Goal: Information Seeking & Learning: Learn about a topic

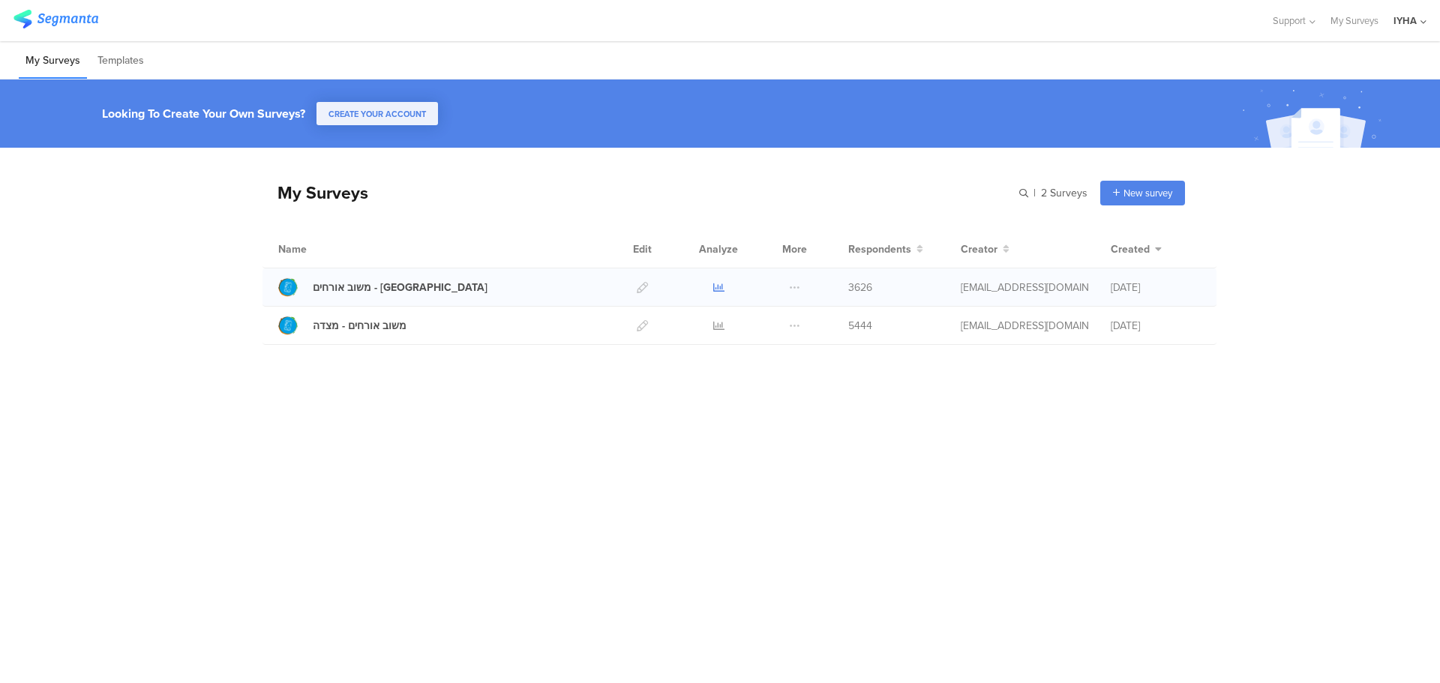
click at [718, 283] on icon at bounding box center [718, 287] width 11 height 11
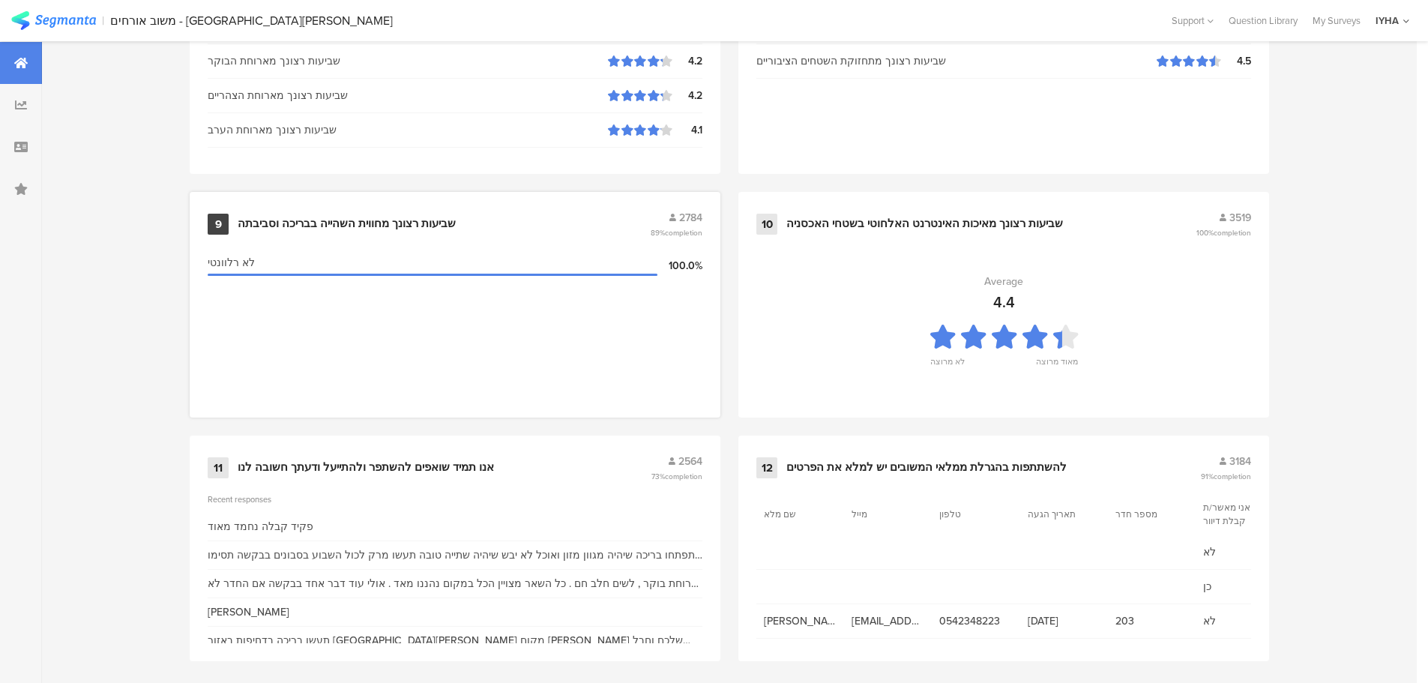
scroll to position [1518, 0]
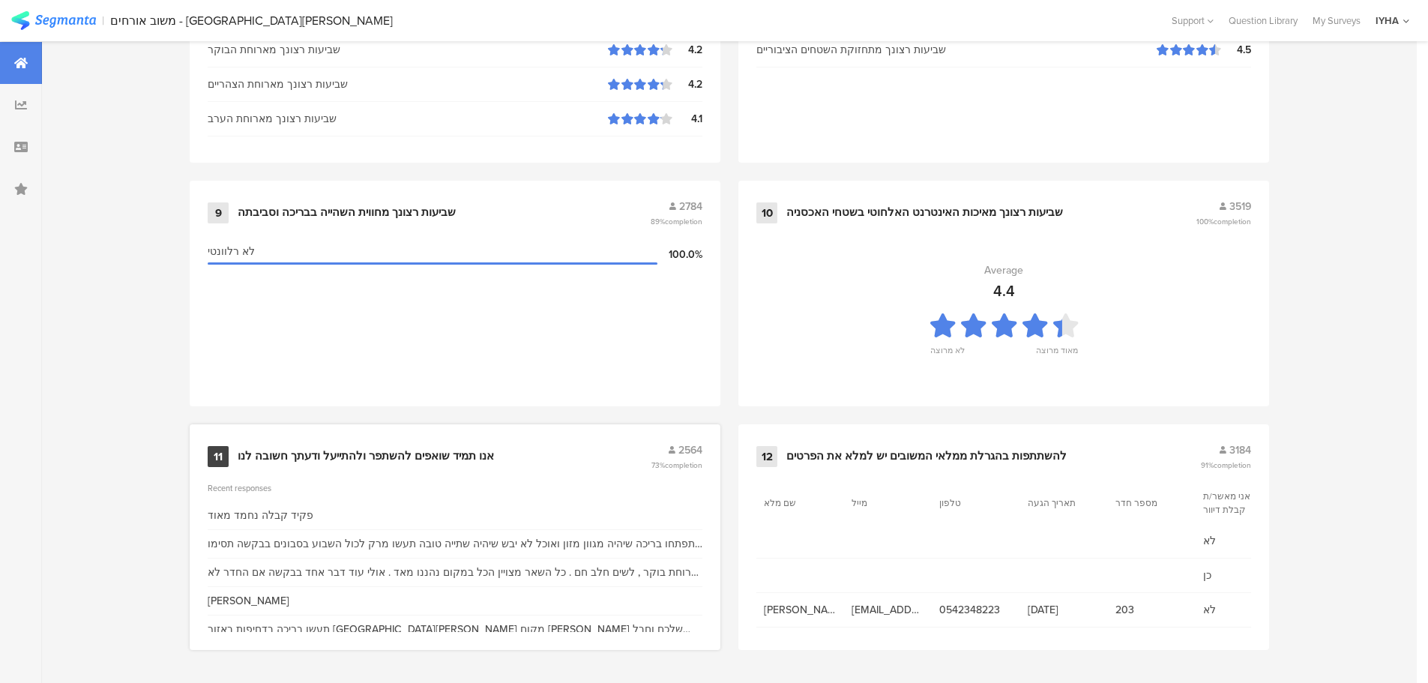
click at [340, 457] on div "אנו תמיד שואפים להשתפר ולהתייעל ודעתך חשובה לנו" at bounding box center [366, 456] width 256 height 15
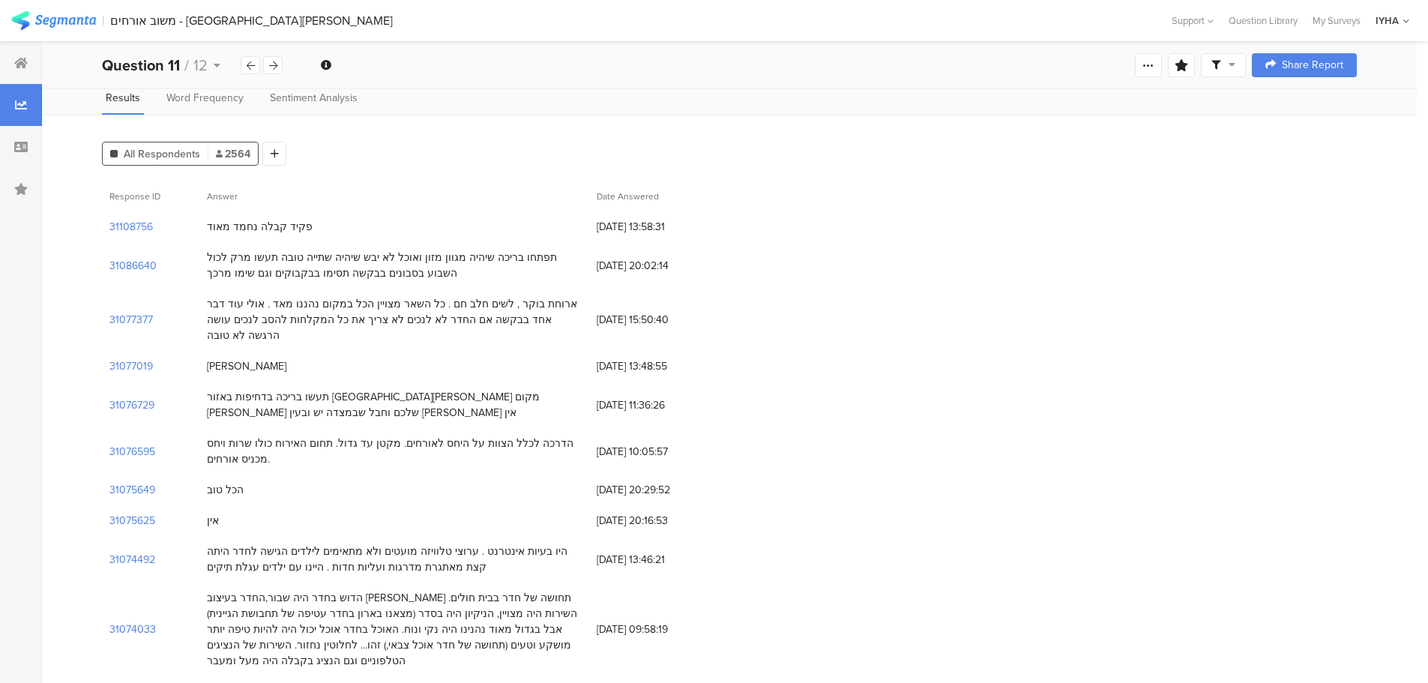
scroll to position [150, 0]
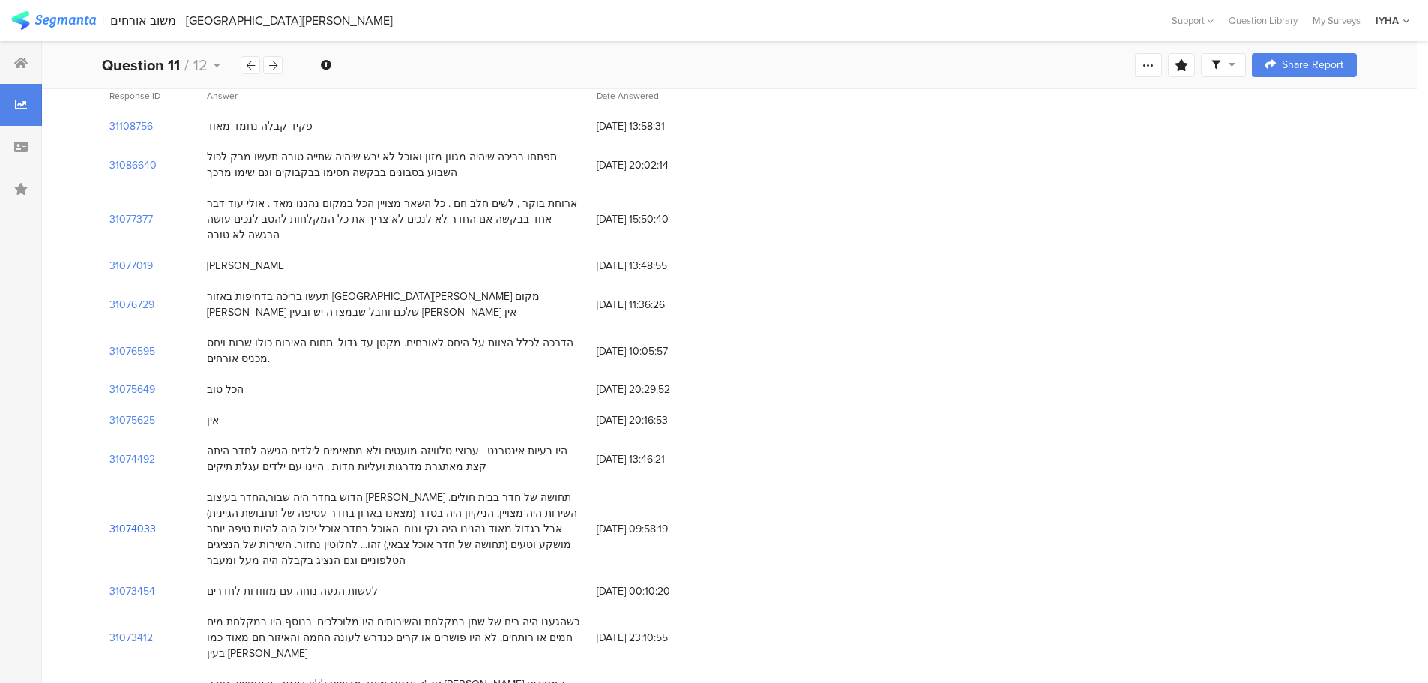
click at [138, 521] on section "31074033" at bounding box center [132, 529] width 46 height 16
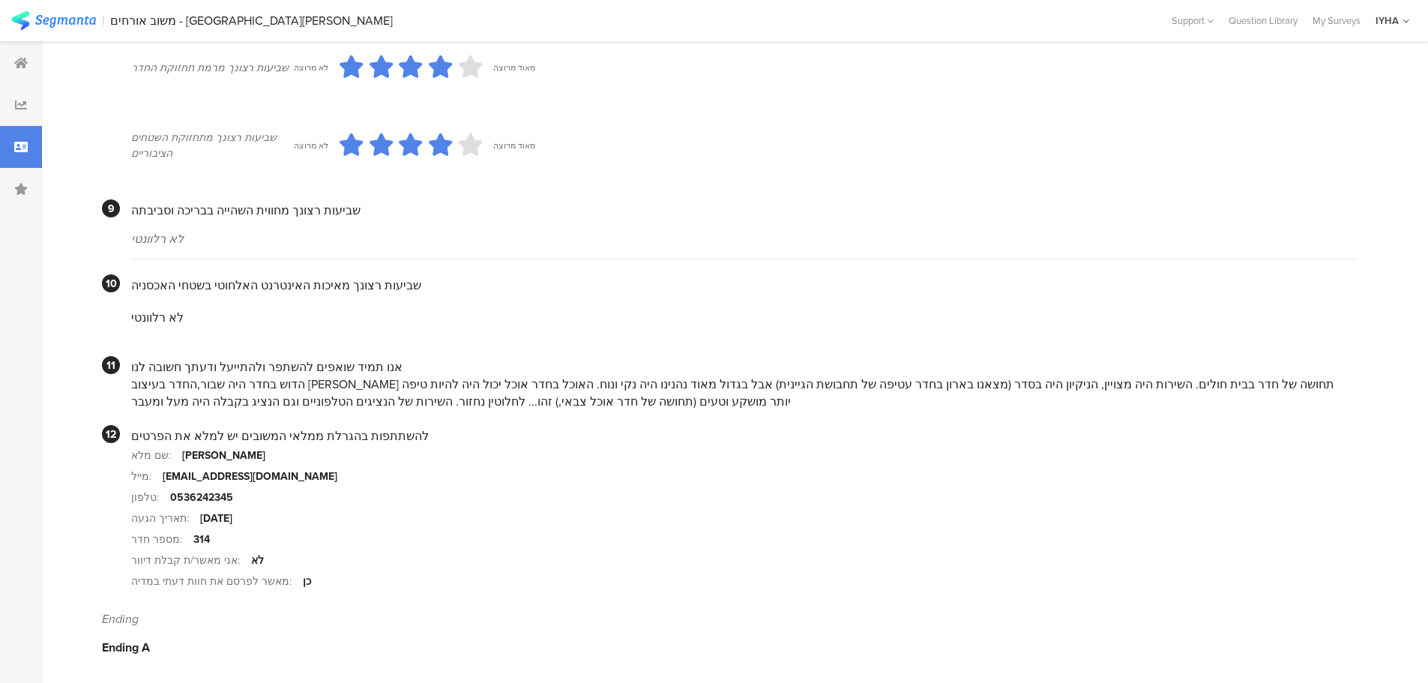
scroll to position [1266, 0]
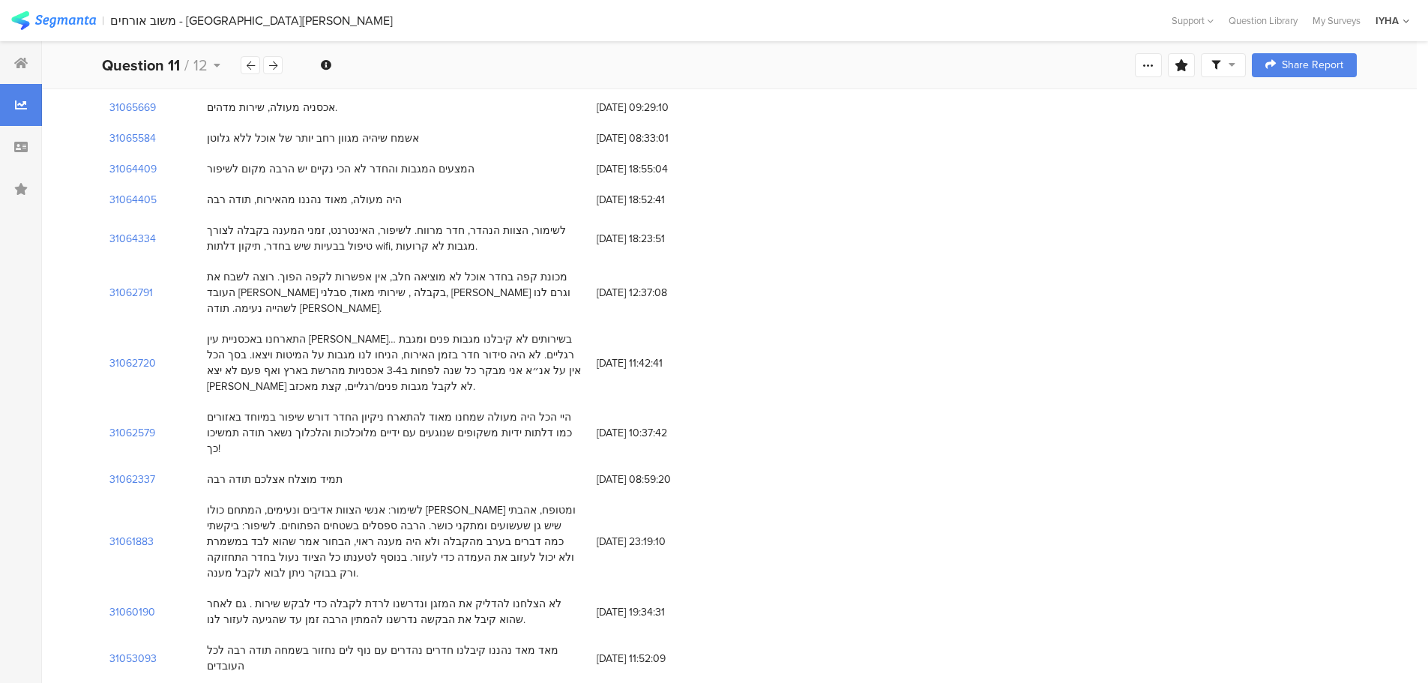
scroll to position [150, 0]
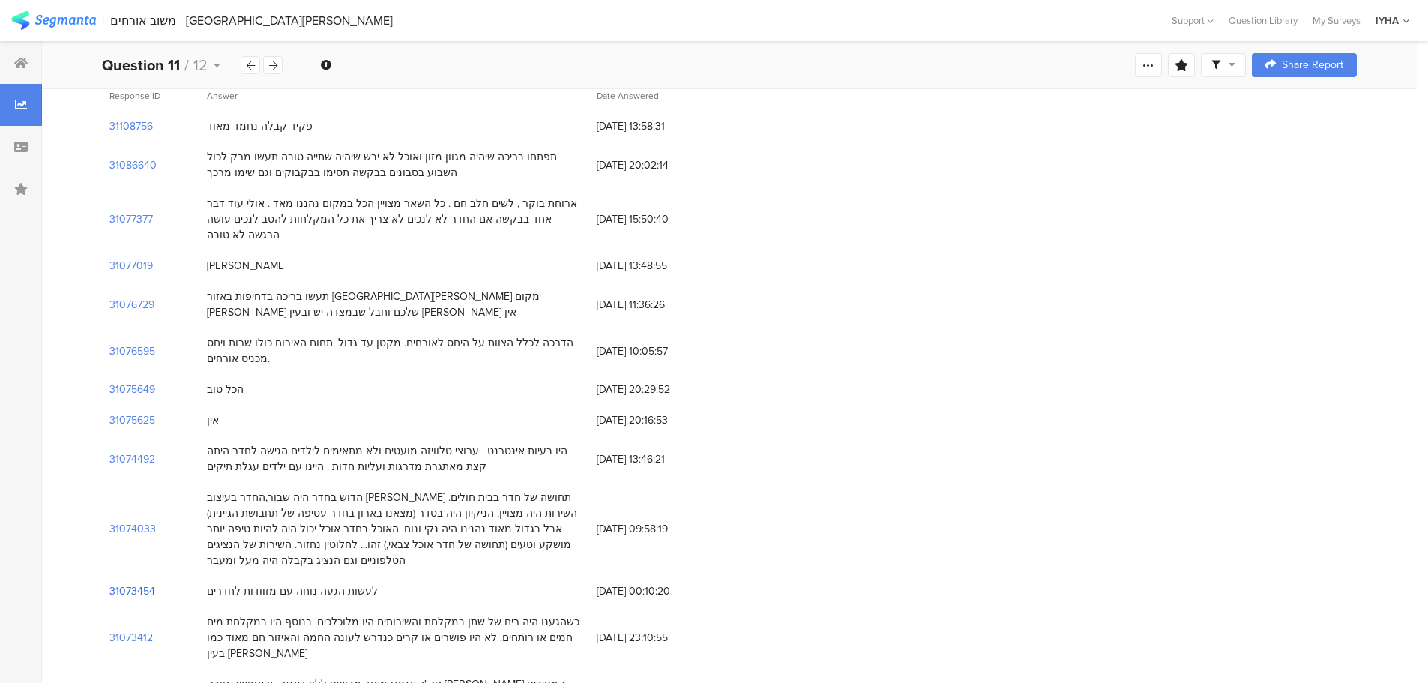
click at [139, 583] on section "31073454" at bounding box center [132, 591] width 46 height 16
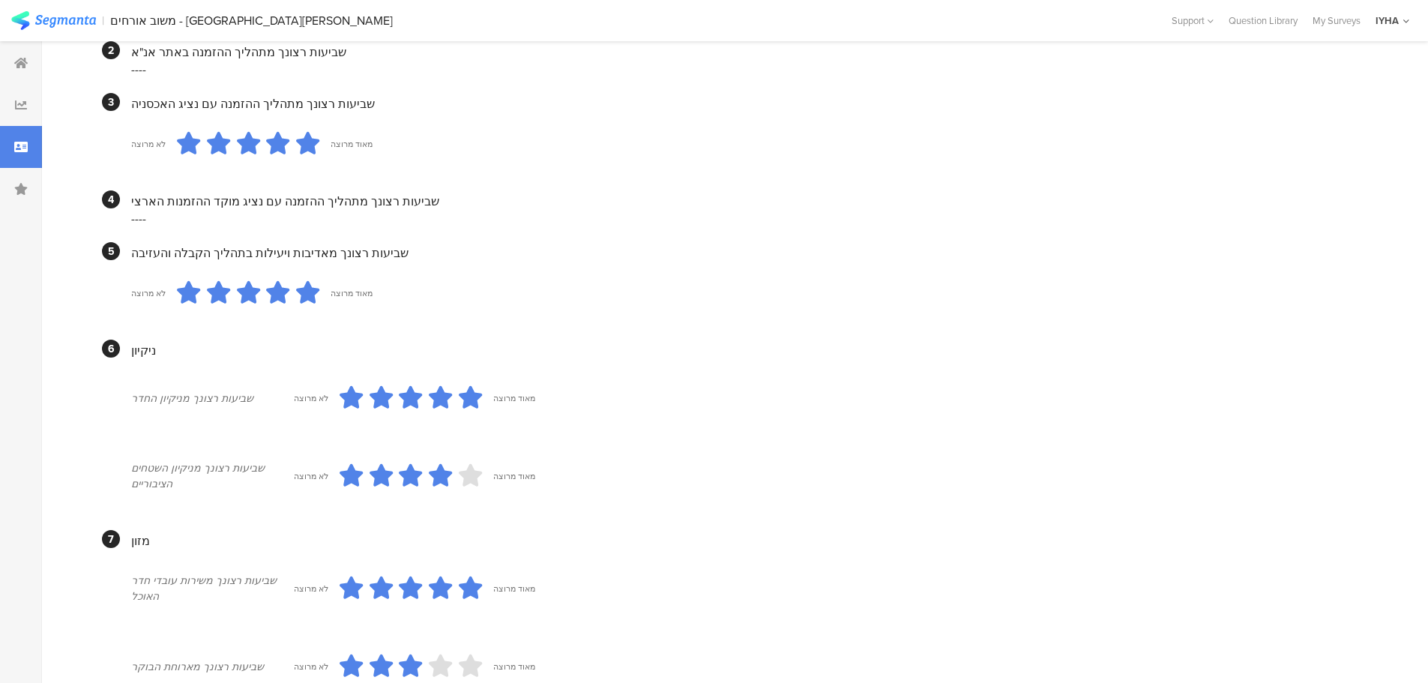
scroll to position [525, 0]
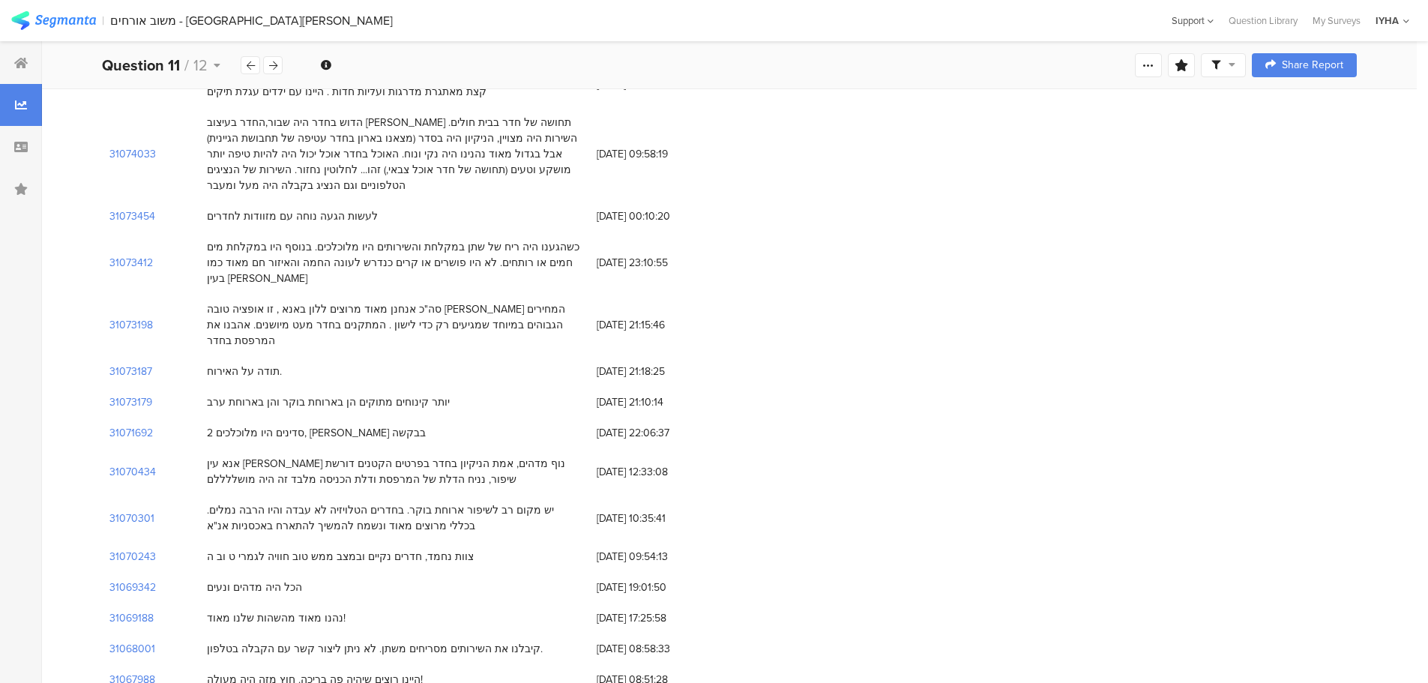
scroll to position [150, 0]
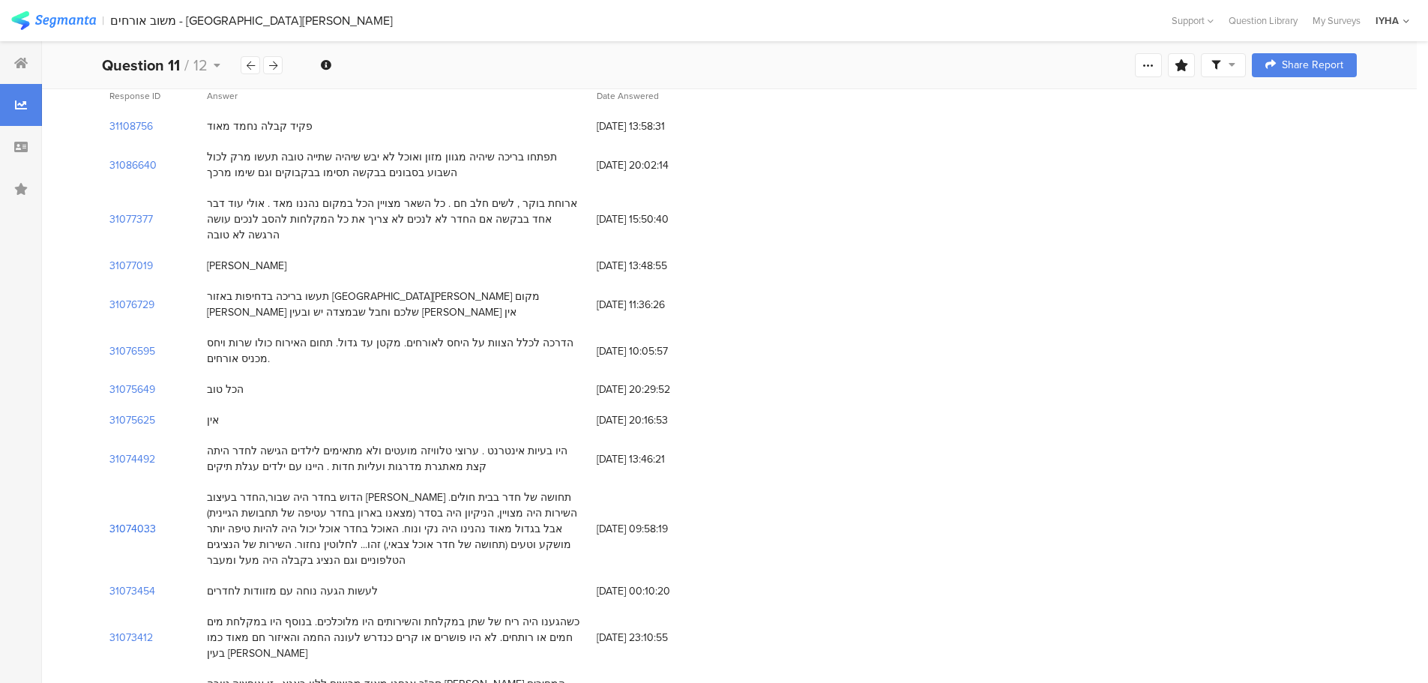
click at [128, 521] on section "31074033" at bounding box center [132, 529] width 46 height 16
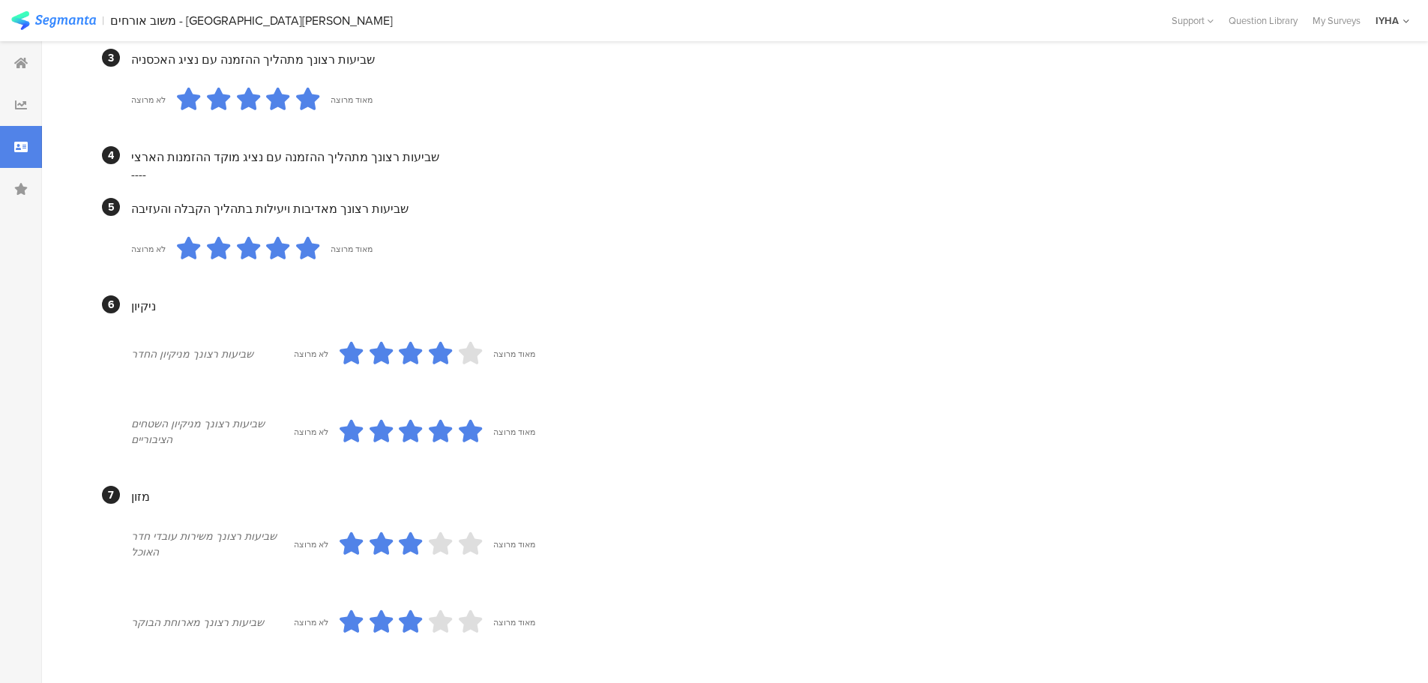
scroll to position [525, 0]
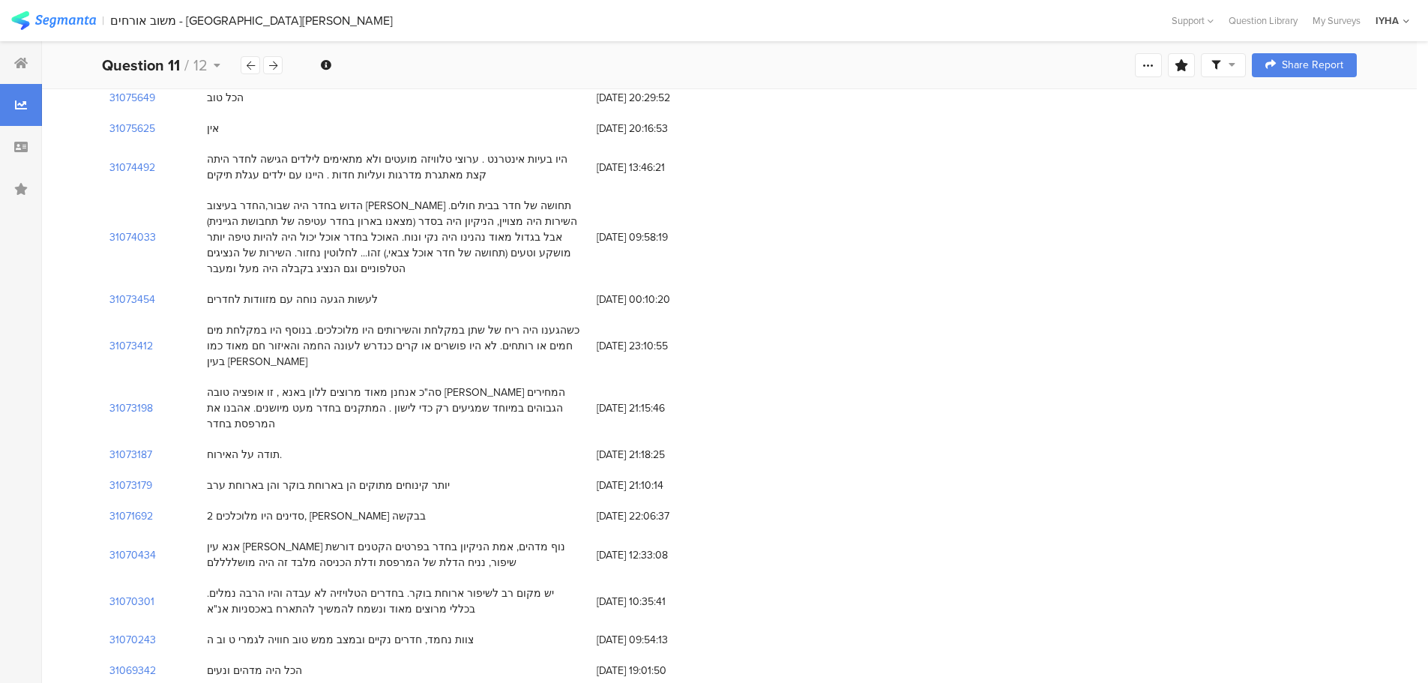
scroll to position [450, 0]
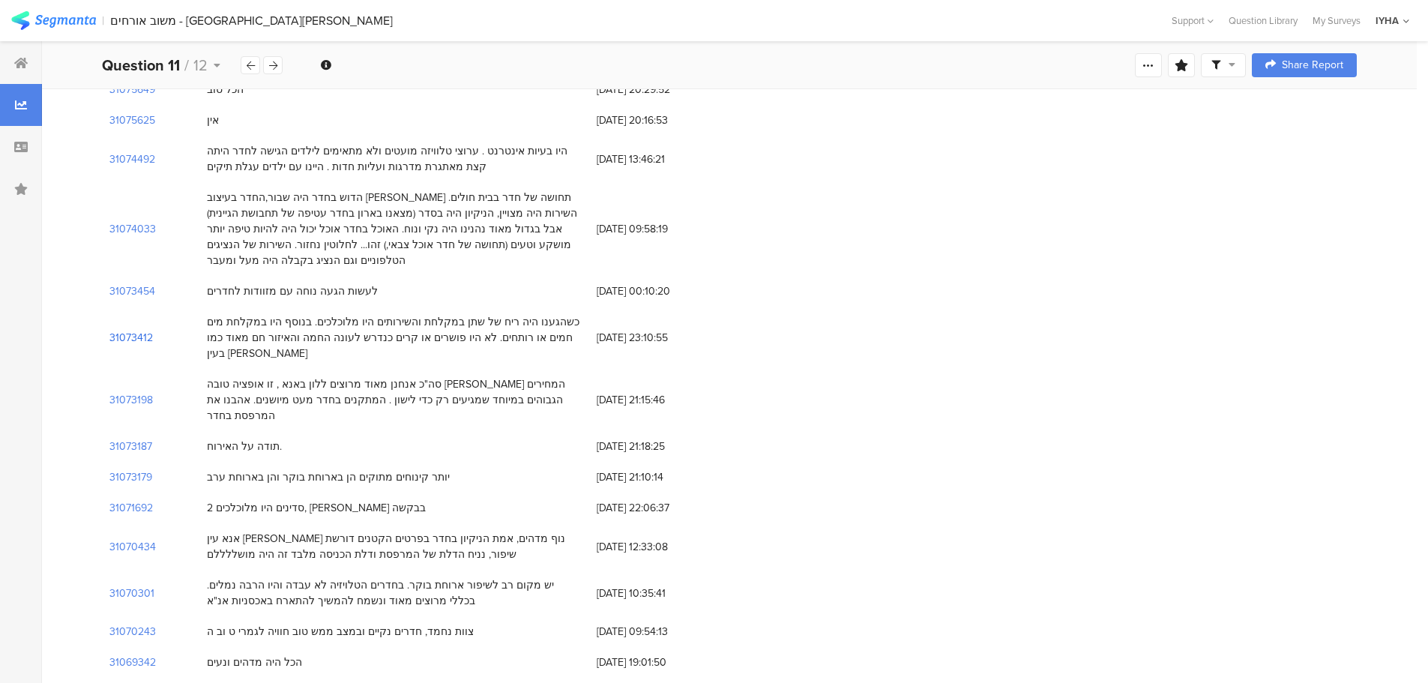
click at [136, 330] on section "31073412" at bounding box center [130, 338] width 43 height 16
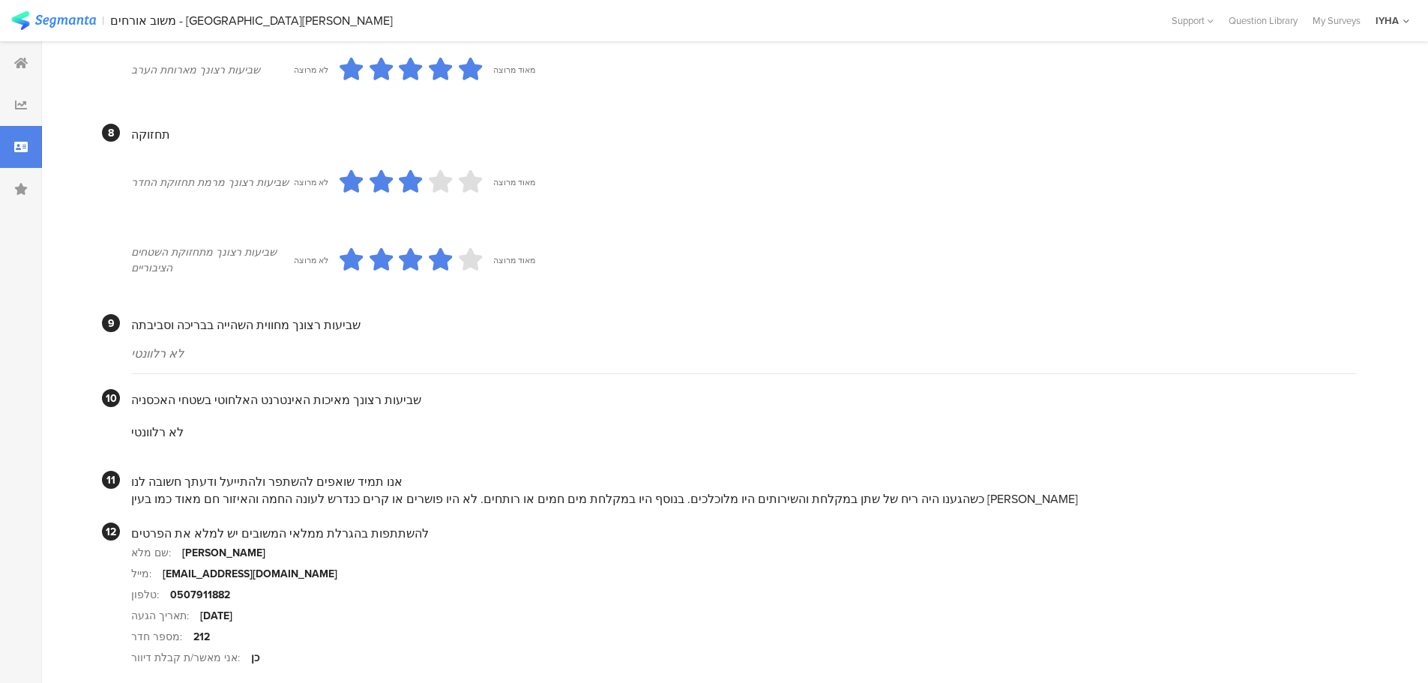
scroll to position [1244, 0]
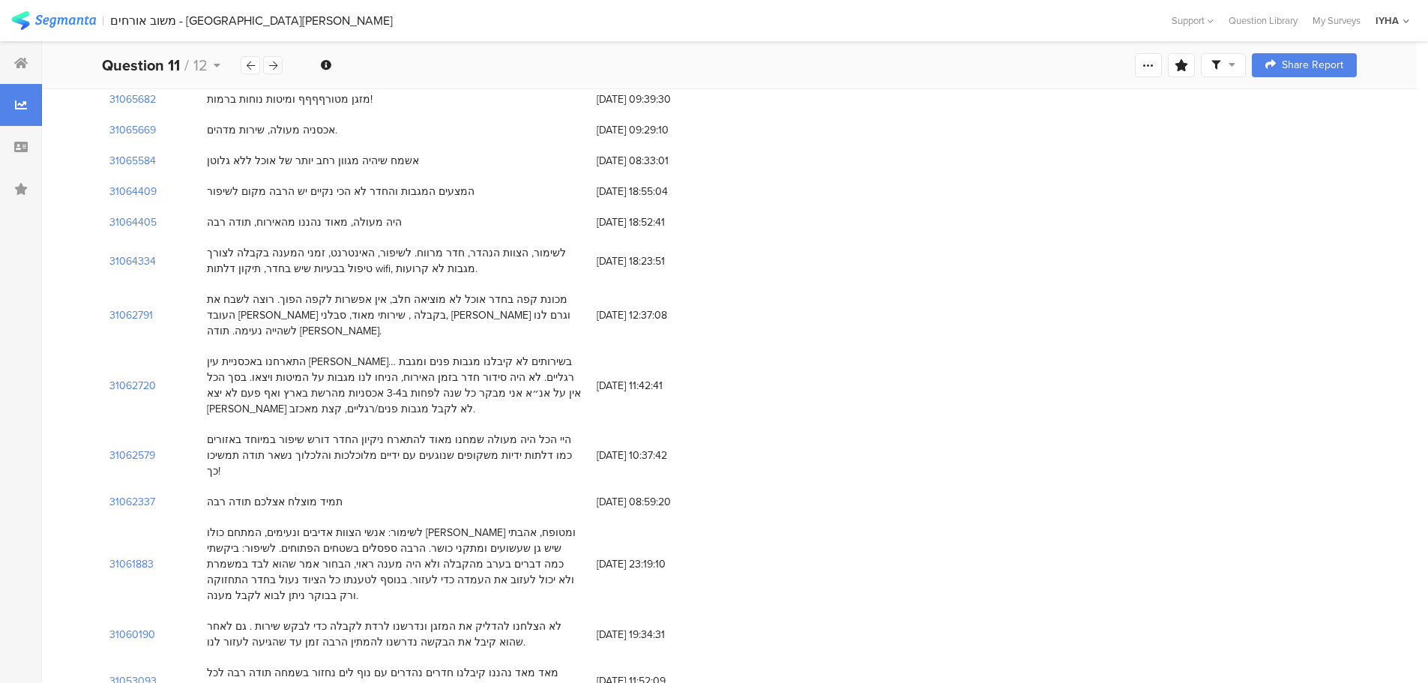
scroll to position [450, 0]
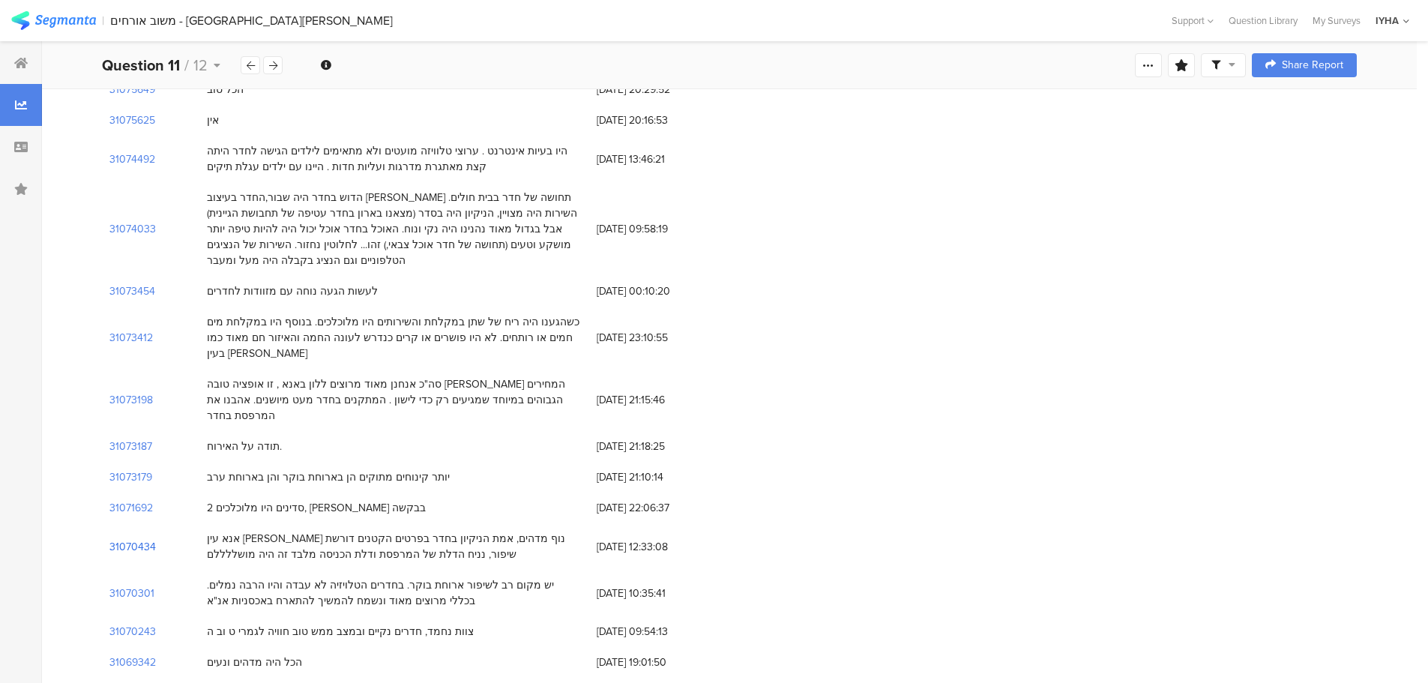
click at [130, 539] on section "31070434" at bounding box center [132, 547] width 46 height 16
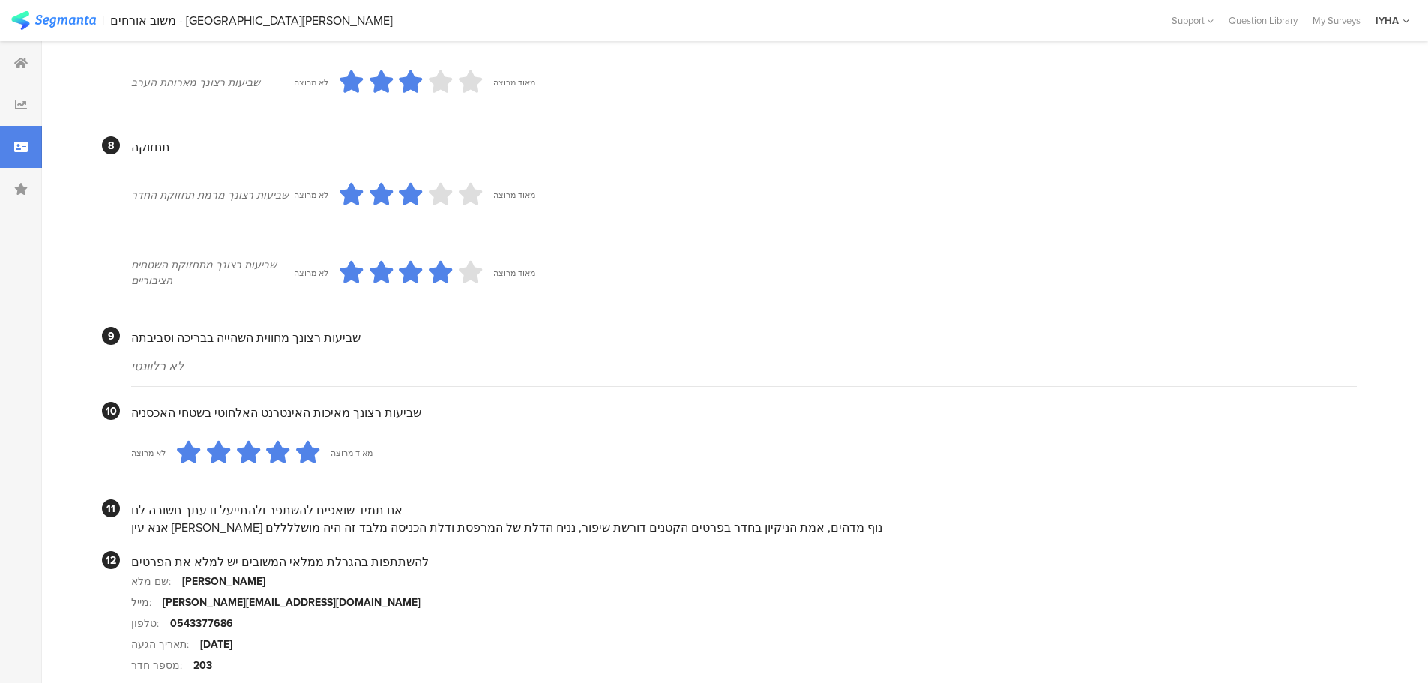
scroll to position [1239, 0]
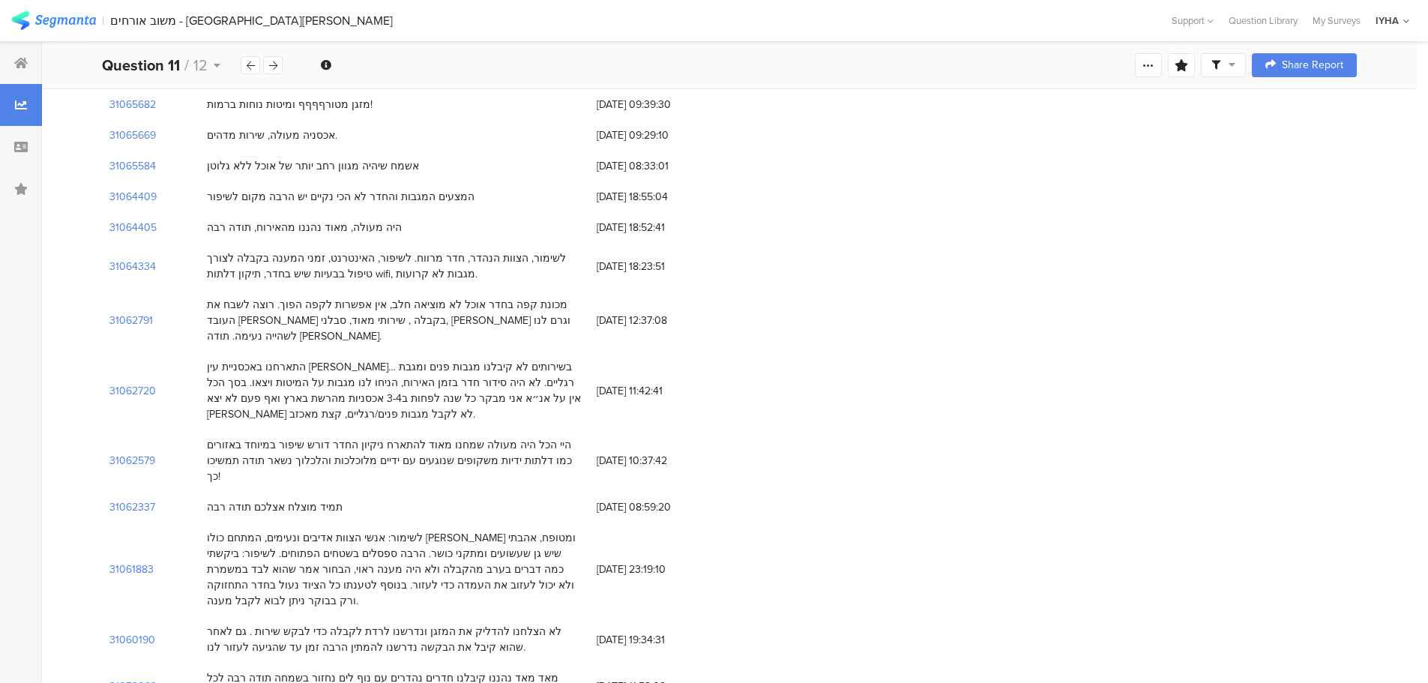
scroll to position [450, 0]
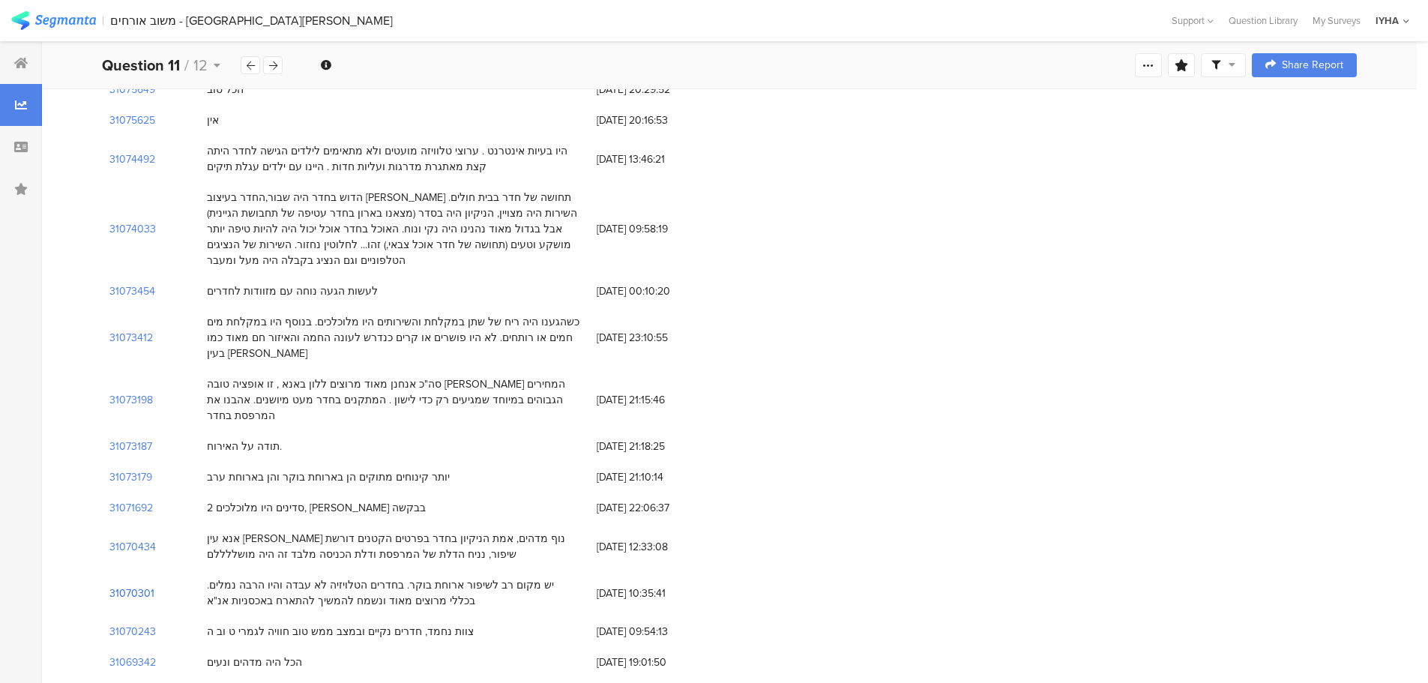
click at [139, 586] on section "31070301" at bounding box center [131, 594] width 45 height 16
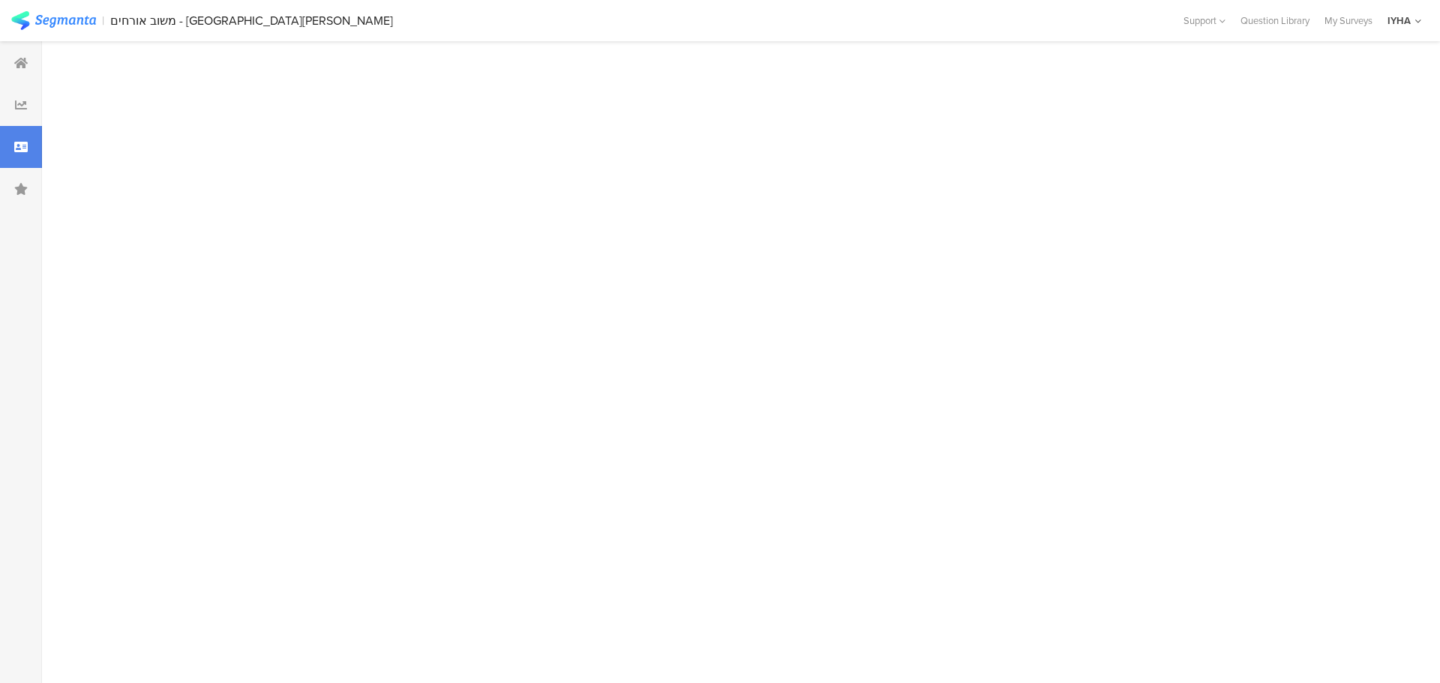
click at [139, 519] on div at bounding box center [735, 362] width 1386 height 642
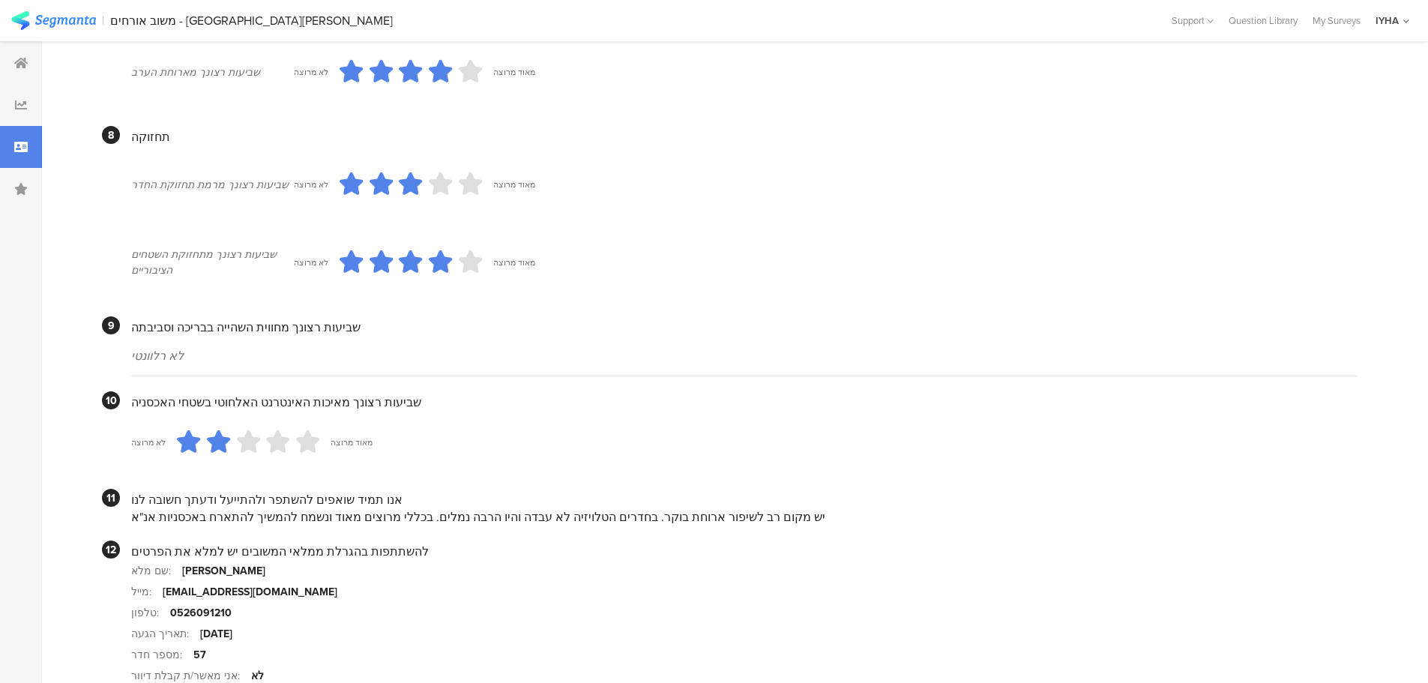
scroll to position [1281, 0]
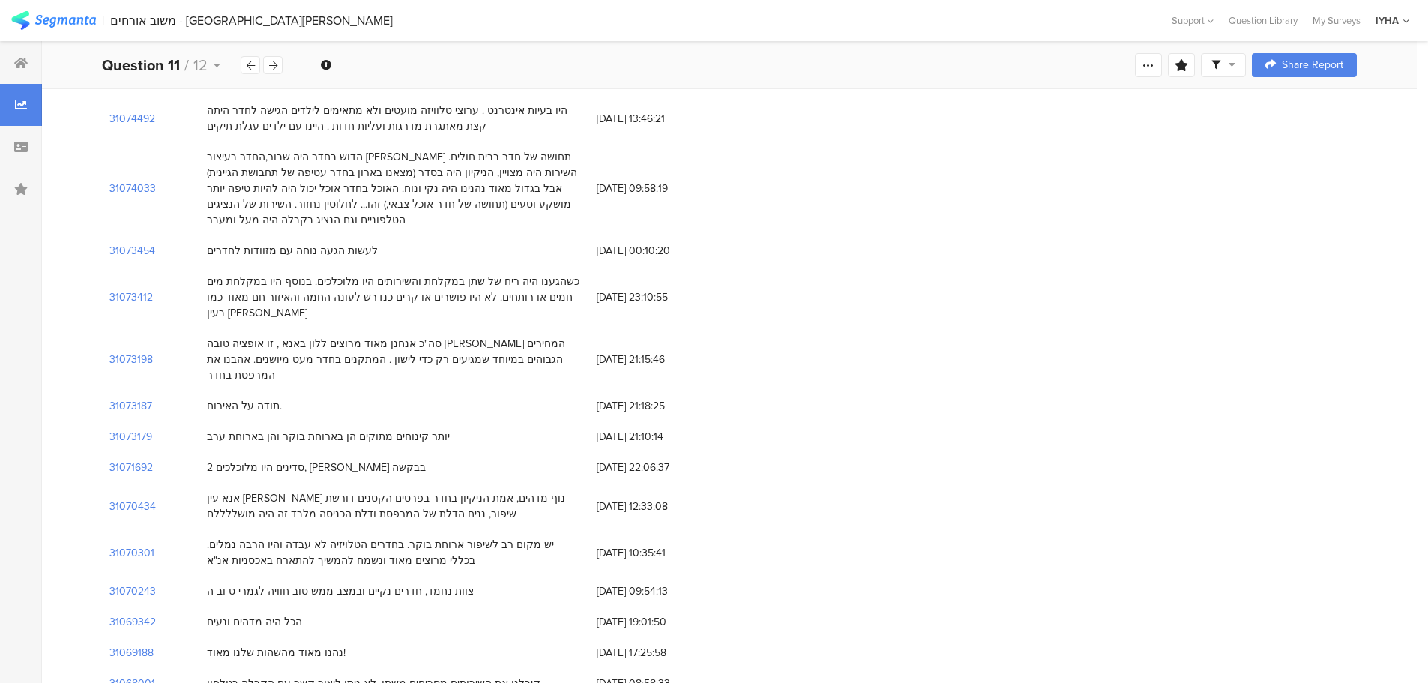
scroll to position [525, 0]
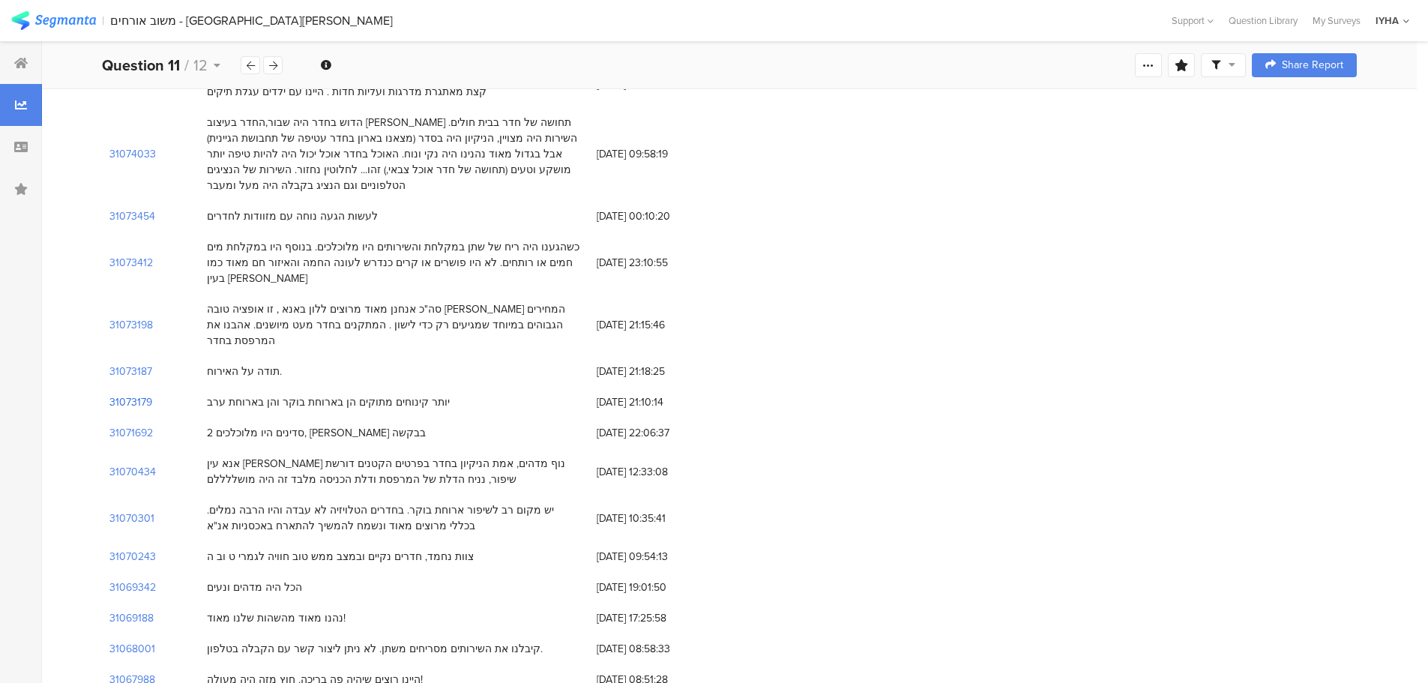
click at [142, 394] on section "31073179" at bounding box center [130, 402] width 43 height 16
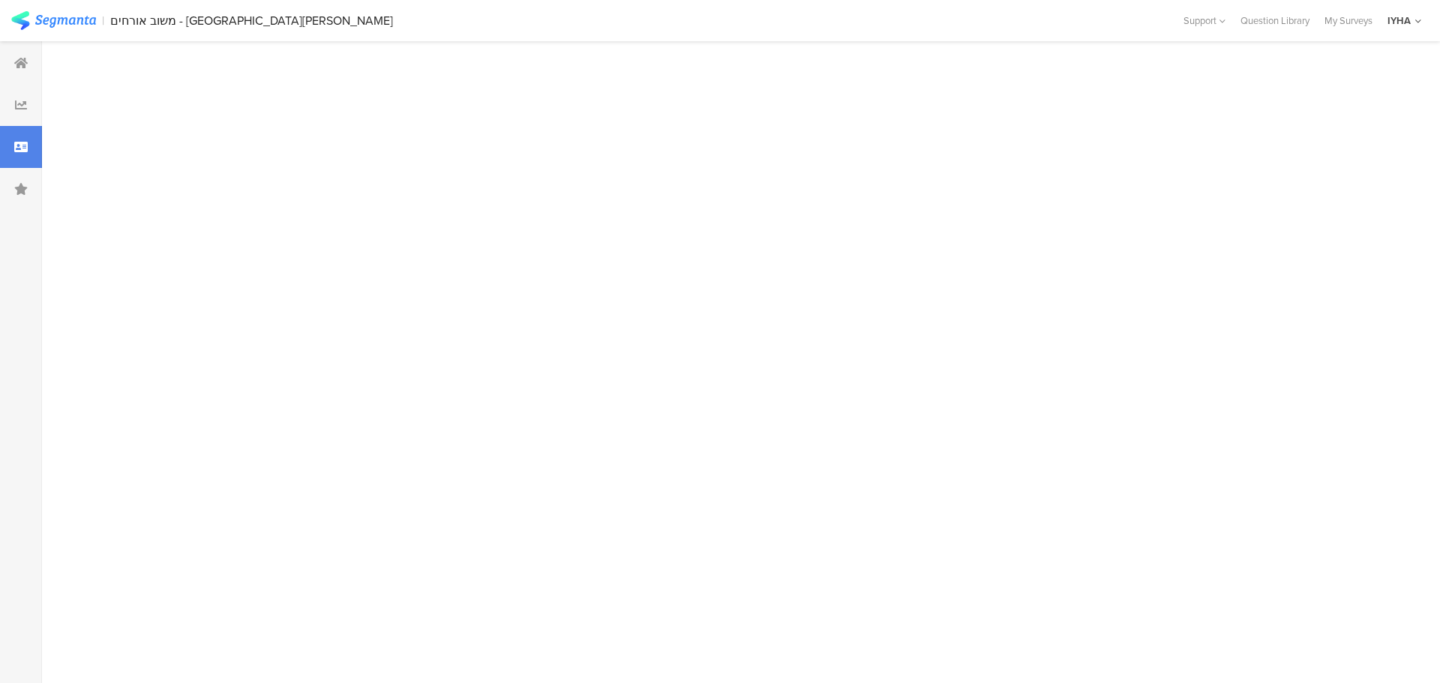
click at [142, 322] on div at bounding box center [735, 362] width 1386 height 642
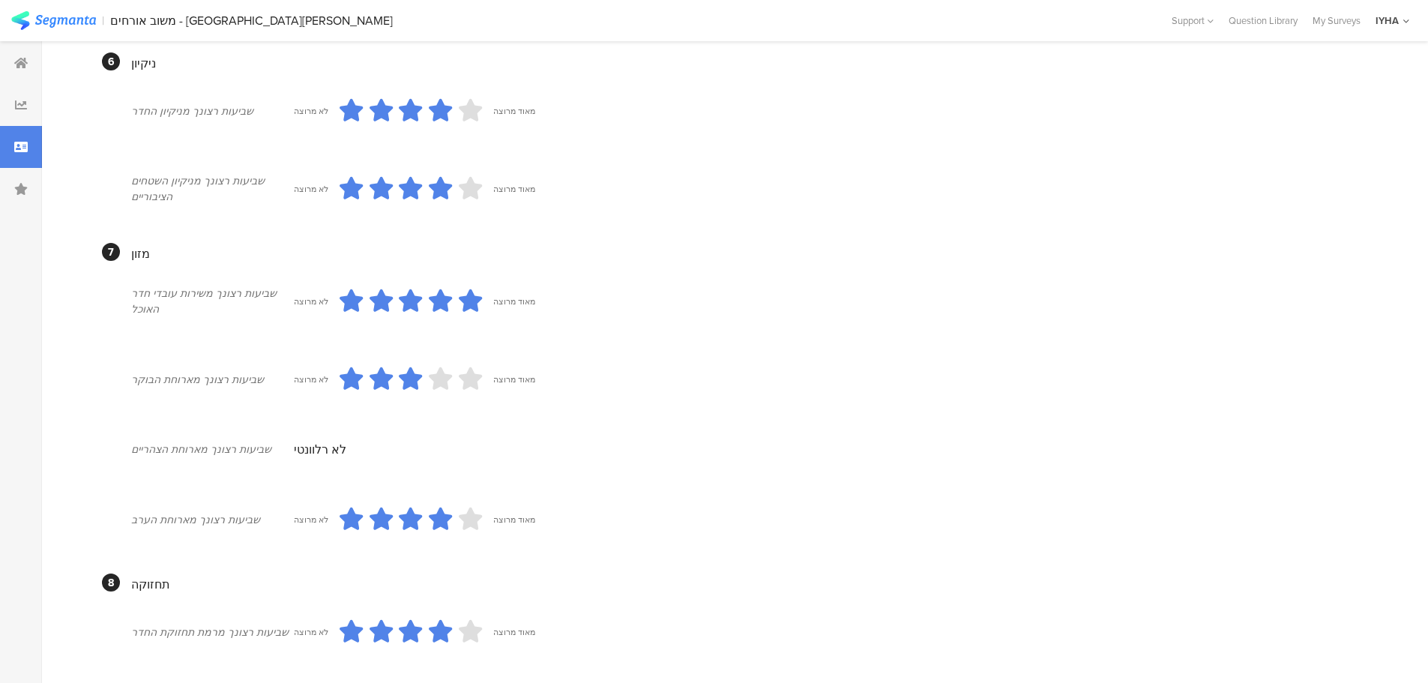
scroll to position [714, 0]
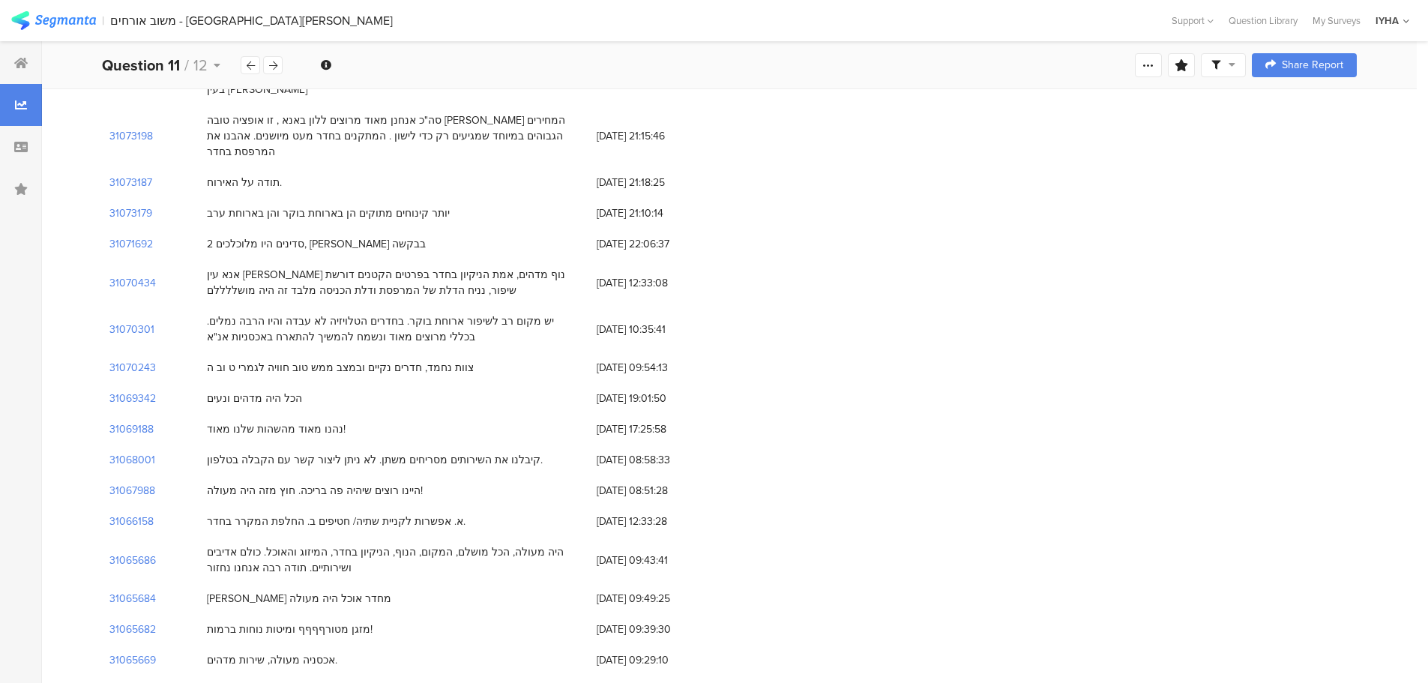
scroll to position [525, 0]
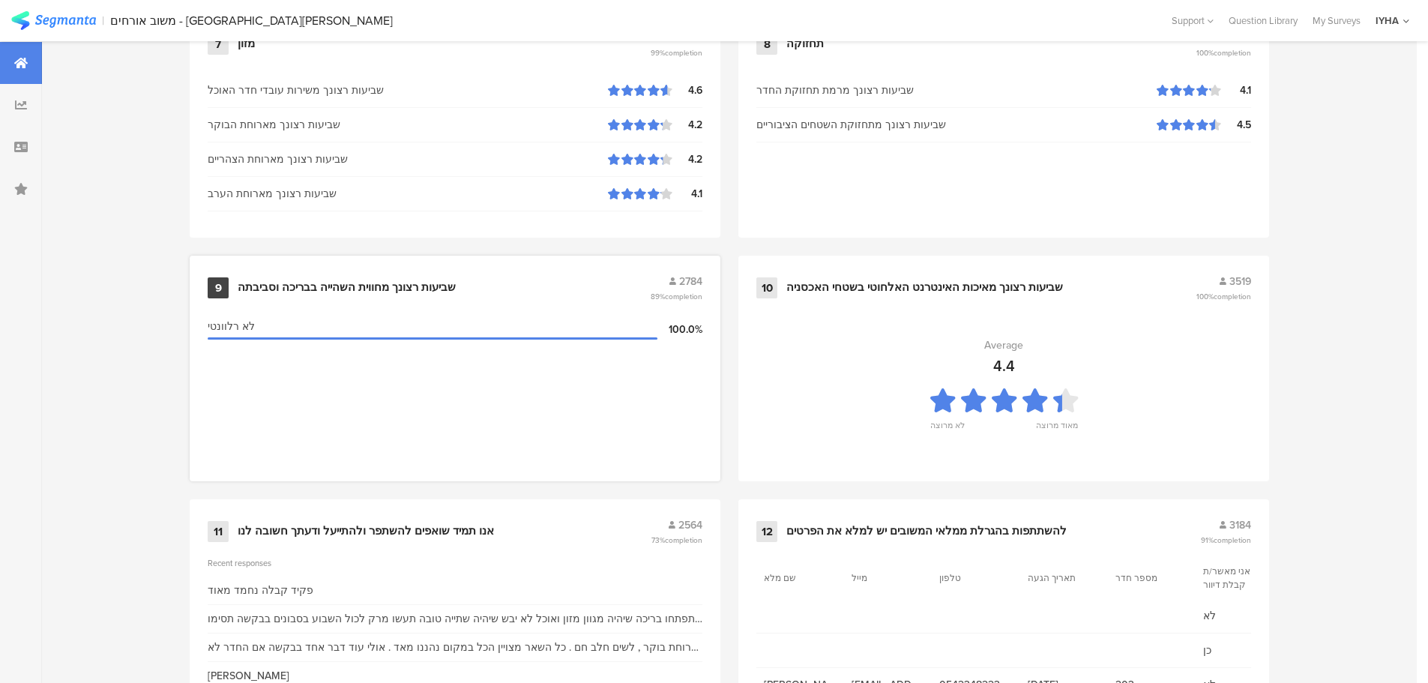
scroll to position [1518, 0]
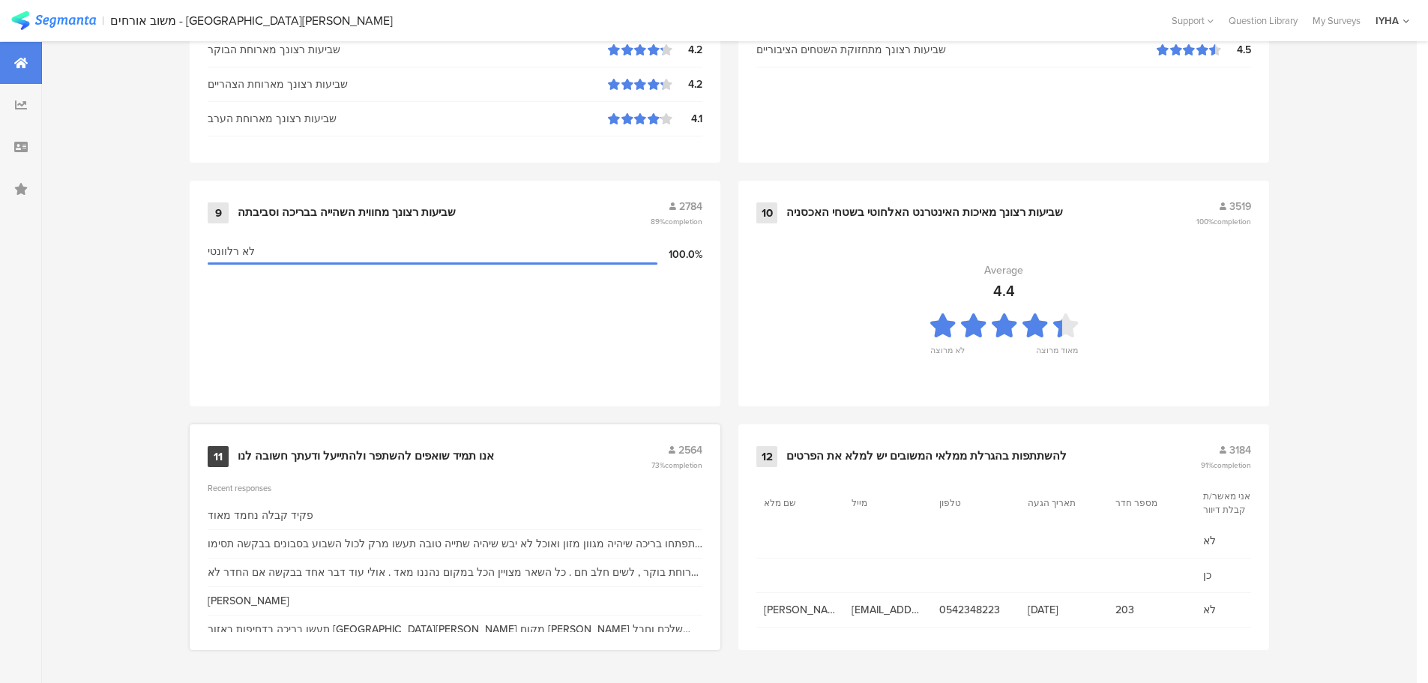
click at [274, 452] on div "אנו תמיד שואפים להשתפר ולהתייעל ודעתך חשובה לנו" at bounding box center [366, 456] width 256 height 15
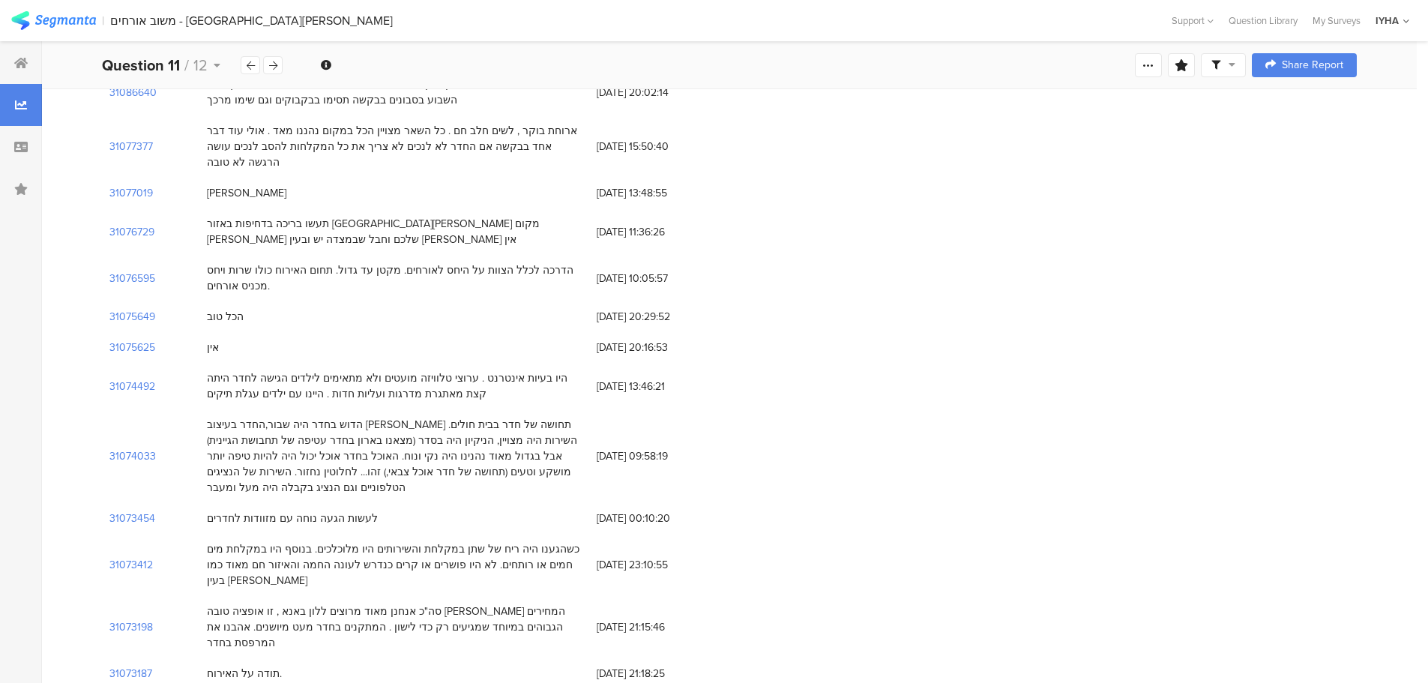
scroll to position [300, 0]
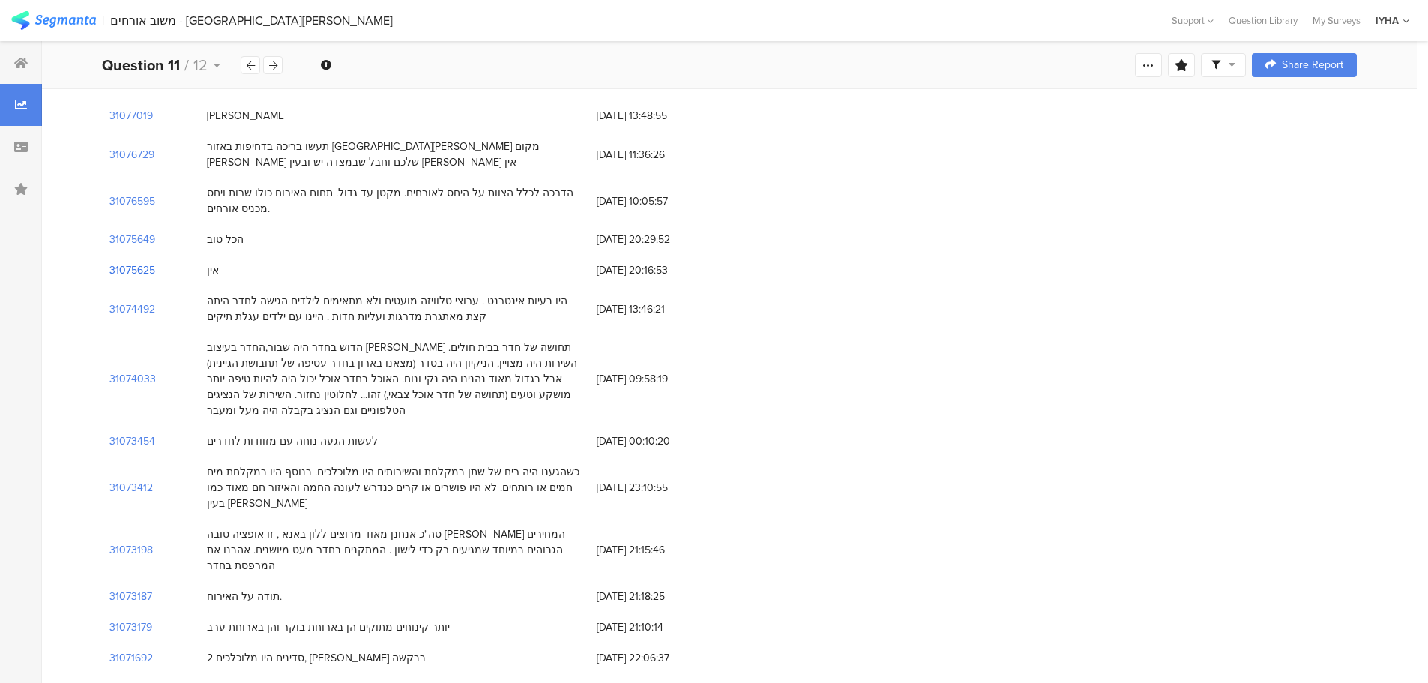
click at [132, 262] on section "31075625" at bounding box center [132, 270] width 46 height 16
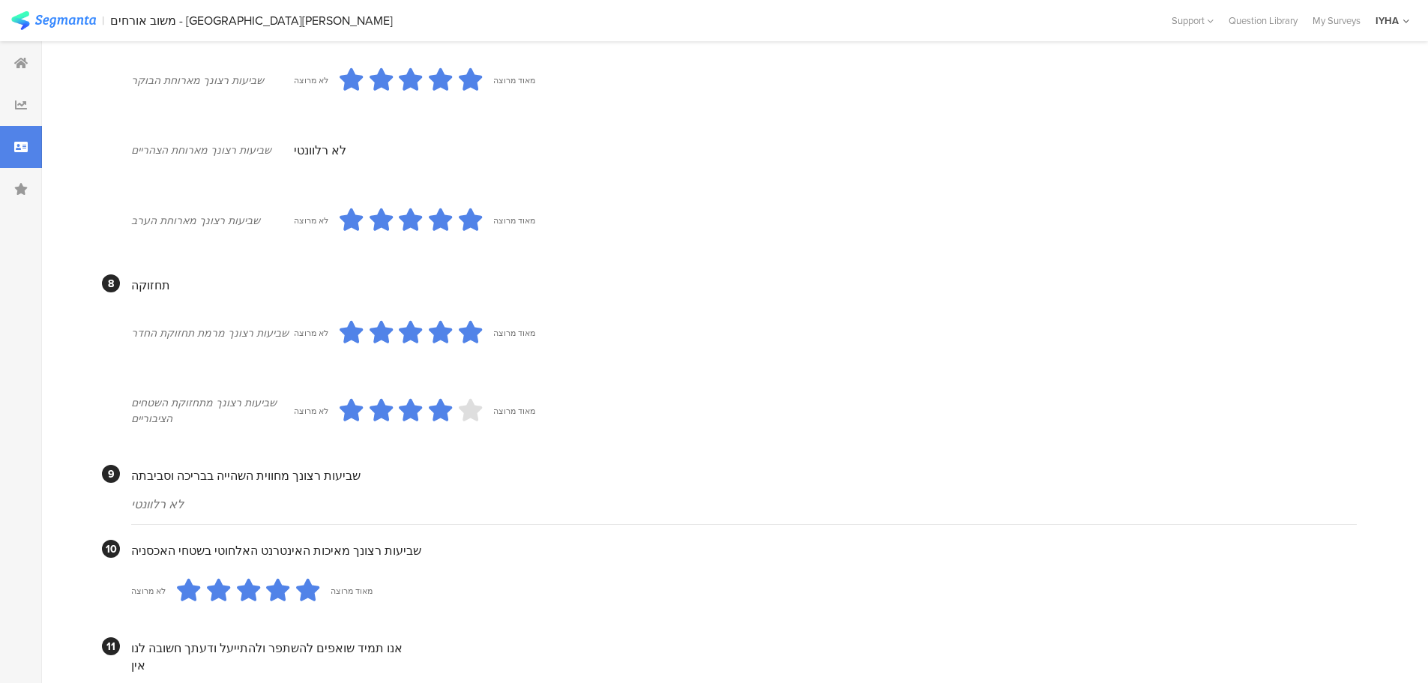
scroll to position [1281, 0]
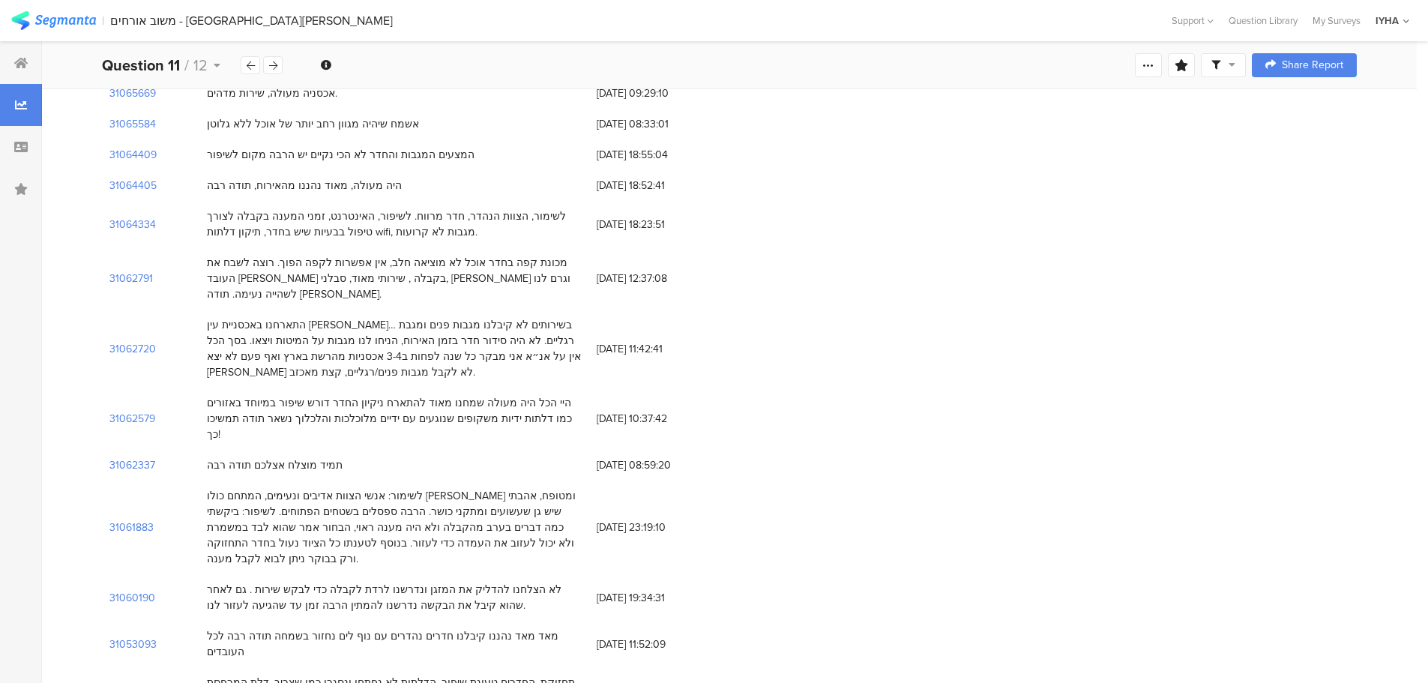
scroll to position [300, 0]
